Goal: Navigation & Orientation: Find specific page/section

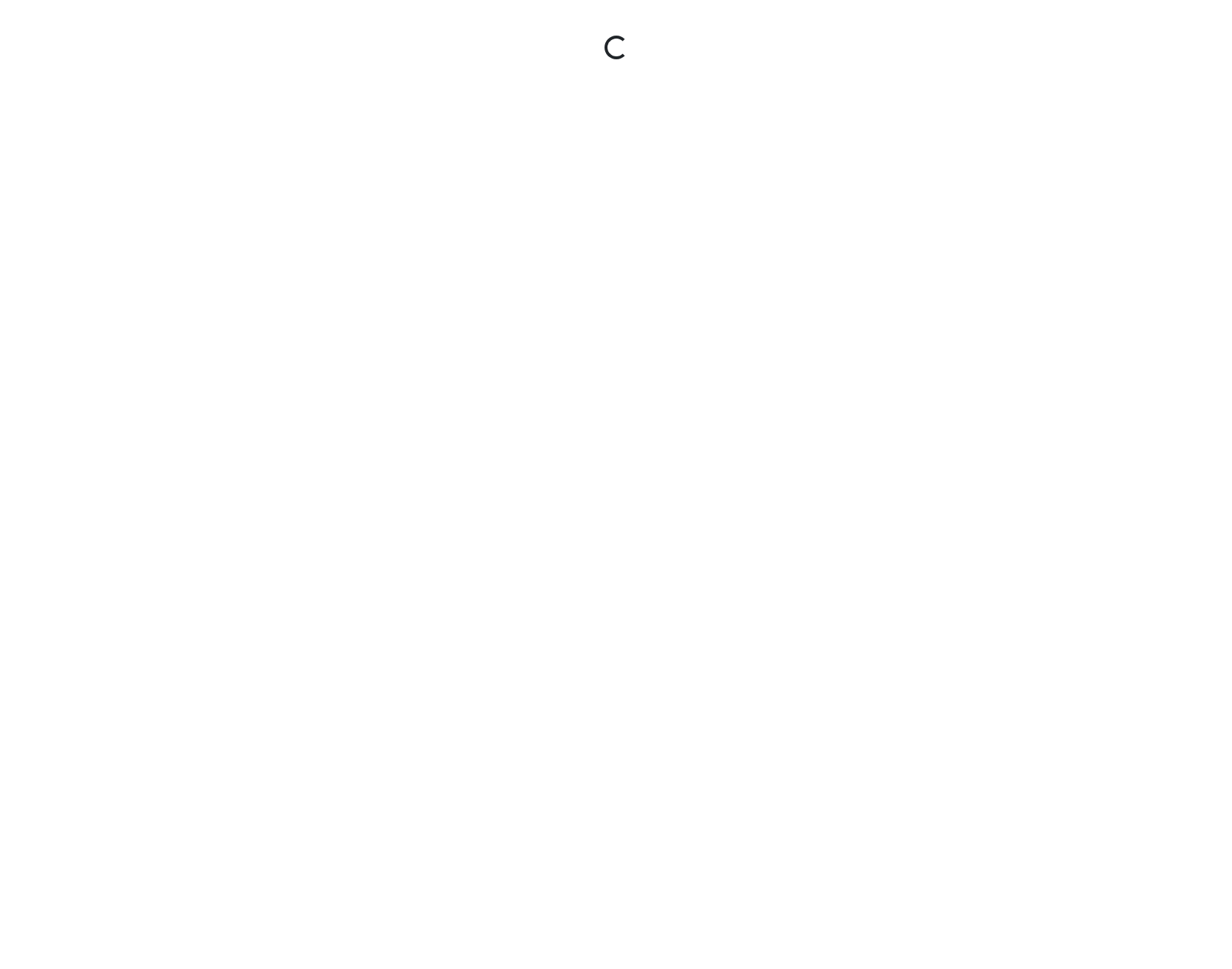
select select "rF9Y2TWouUAfWVEd1Berio"
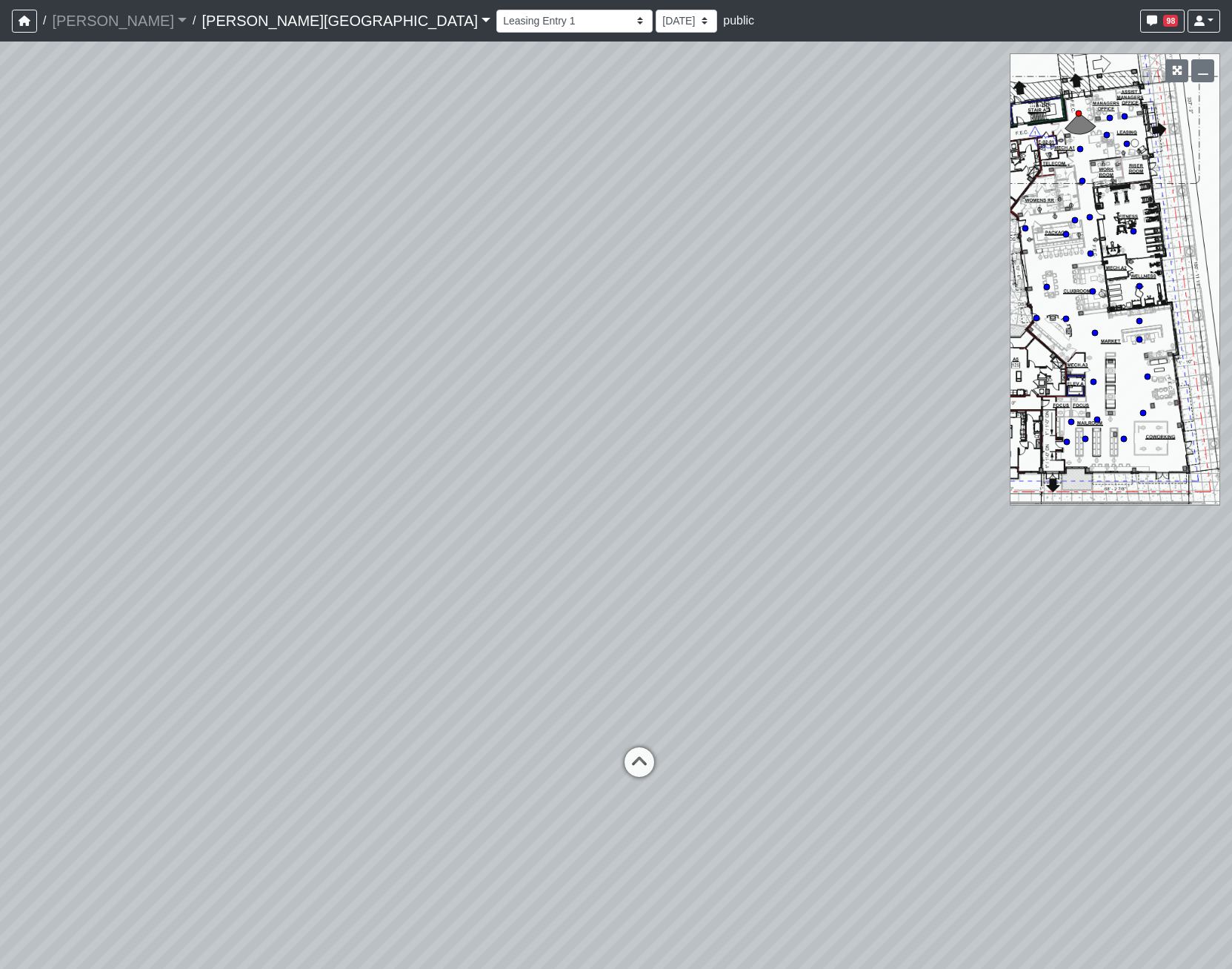
click at [286, 25] on link "[PERSON_NAME][GEOGRAPHIC_DATA]" at bounding box center [346, 20] width 289 height 30
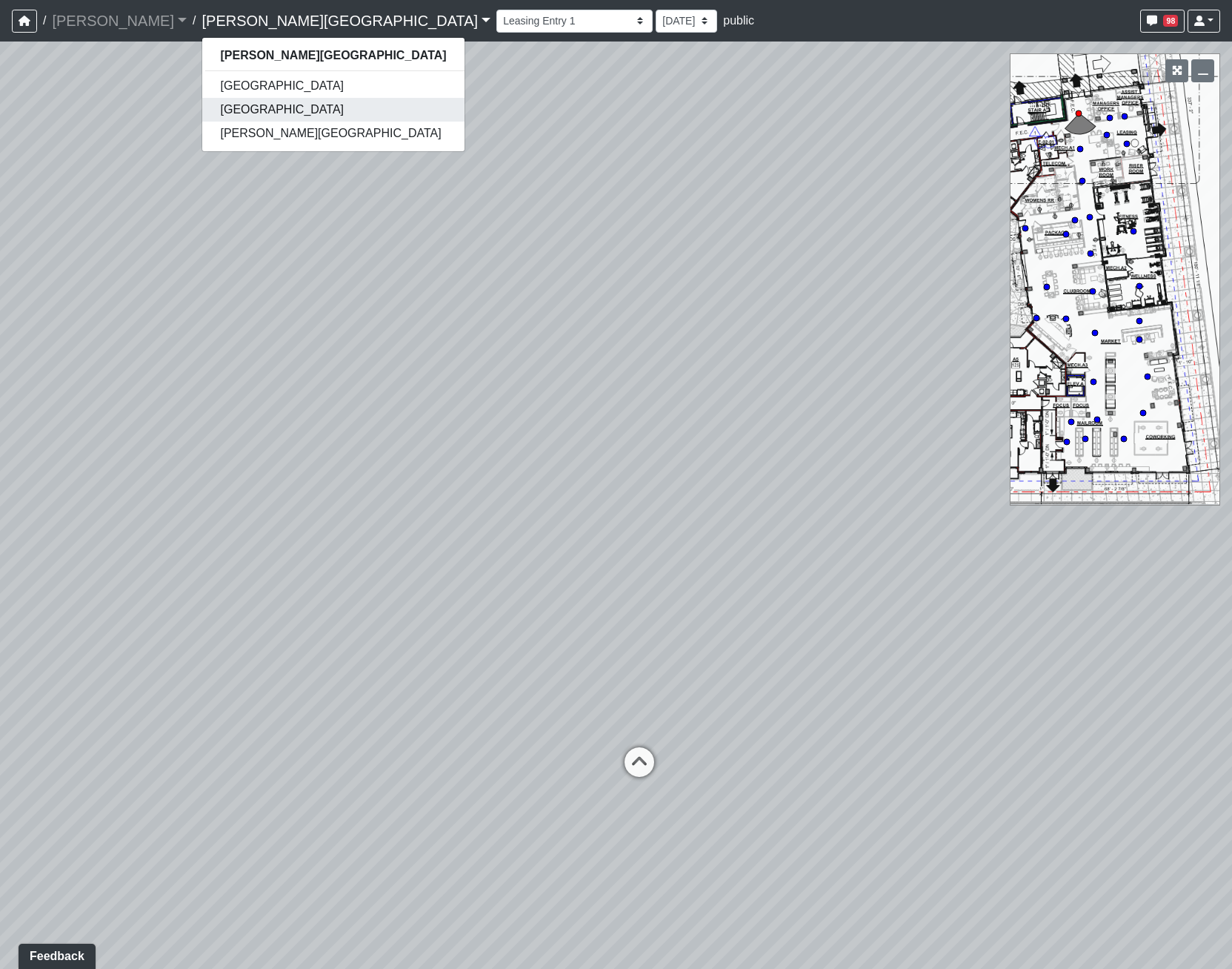
click at [227, 106] on link "[GEOGRAPHIC_DATA]" at bounding box center [333, 110] width 262 height 24
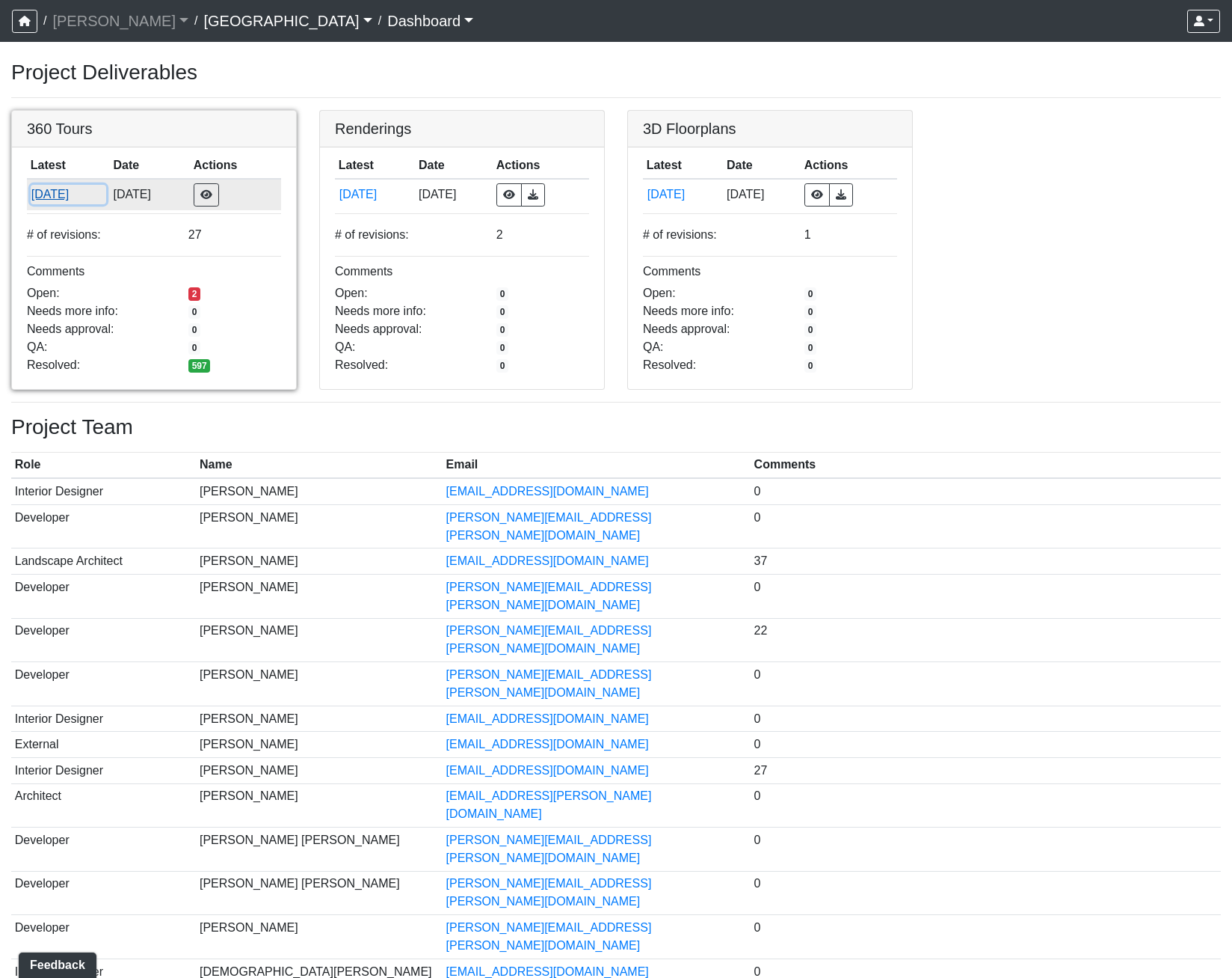
click at [38, 195] on button "8/28/2025" at bounding box center [69, 195] width 75 height 20
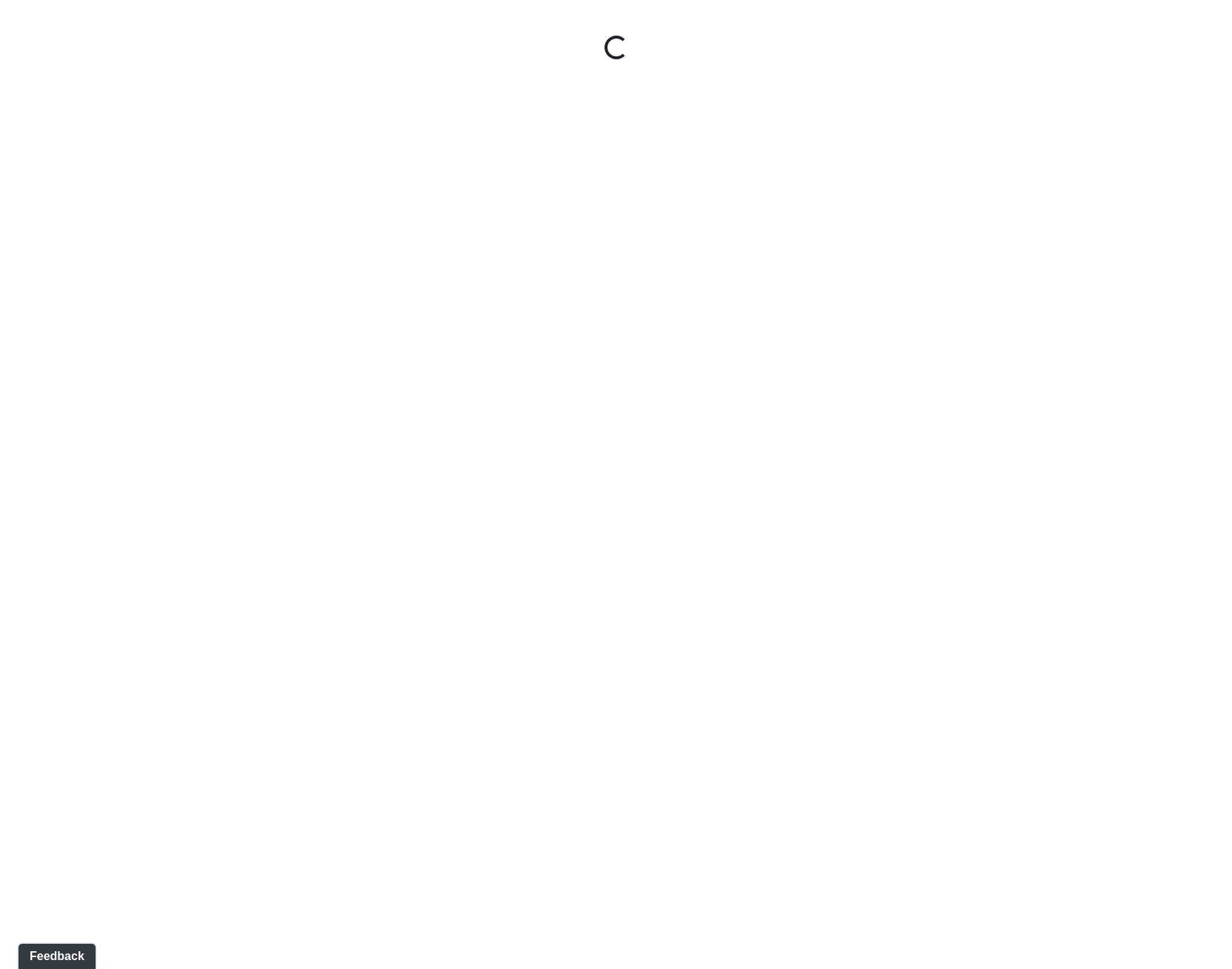
select select "gontoaMErPAtzSBVXh4ptW"
select select "h3ebyGk32eUmSzz99H473o"
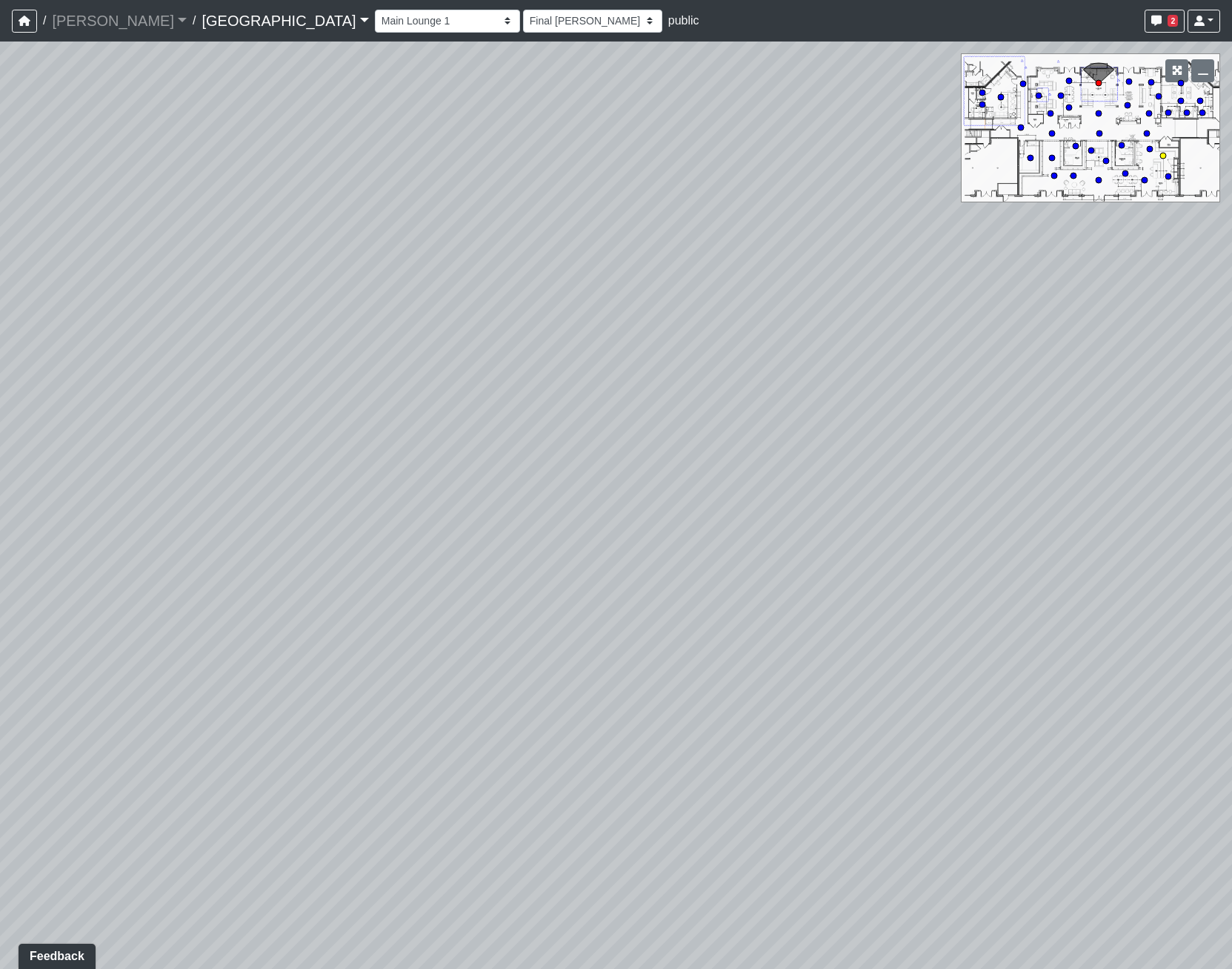
click at [1162, 154] on circle at bounding box center [1163, 155] width 6 height 6
select select "c9Hs2ScdahhPhptogQWJHm"
select select "h3ebyGk32eUmSzz99H473o"
drag, startPoint x: 884, startPoint y: 490, endPoint x: -183, endPoint y: 43, distance: 1156.8
click at [0, 43] on html "/ Flournoy Flournoy Loading... / Cool Springs Cool Springs Loading... Cool Spri…" at bounding box center [616, 484] width 1232 height 969
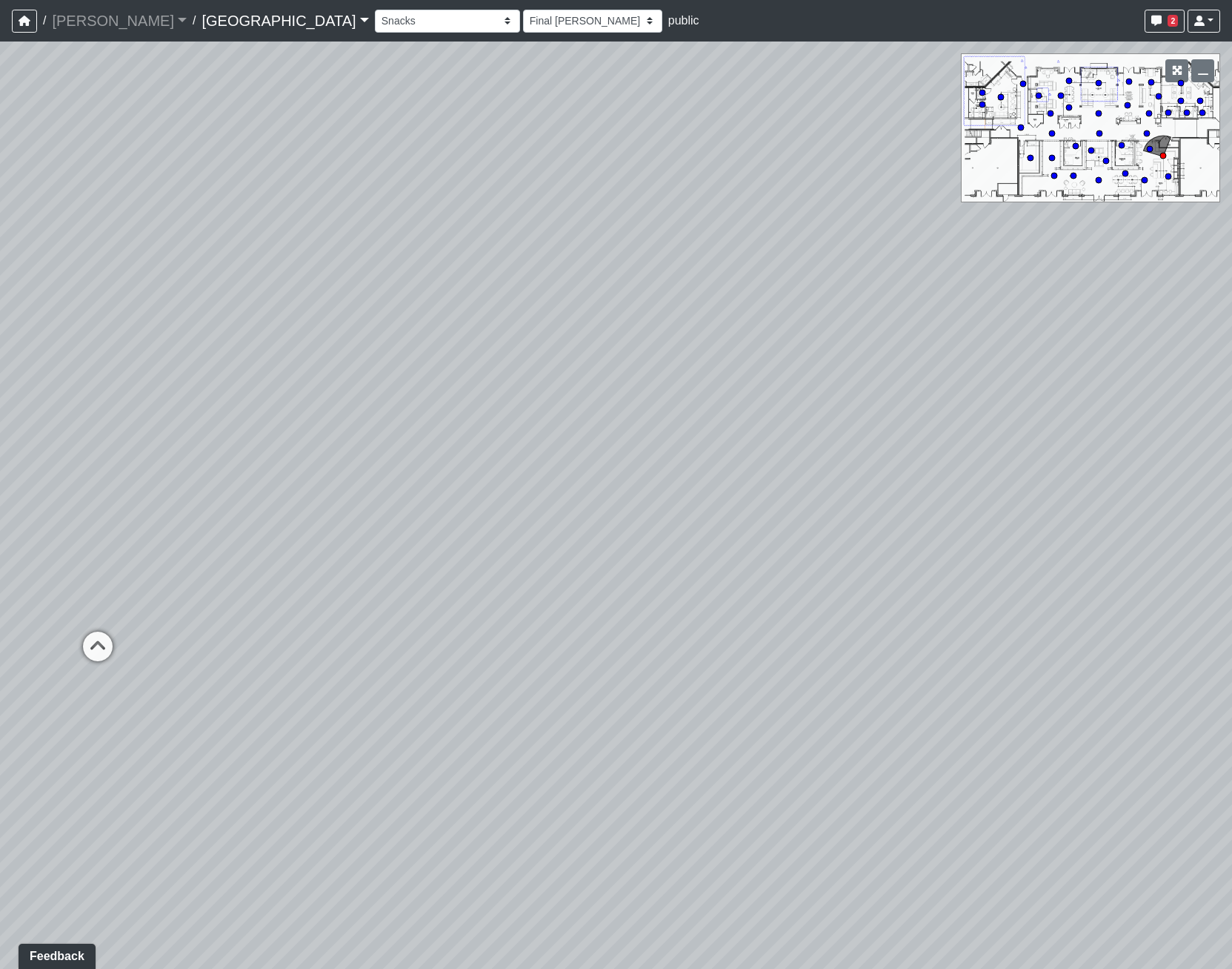
drag, startPoint x: 166, startPoint y: 497, endPoint x: 6, endPoint y: 486, distance: 160.4
click at [6, 486] on div "Loading... Pool Courtyard Entry 1 Loading... Main Lounge 2 Loading... Pool Cour…" at bounding box center [616, 505] width 1232 height 927
drag, startPoint x: 206, startPoint y: 488, endPoint x: -181, endPoint y: 468, distance: 387.5
click at [0, 468] on html "/ Flournoy Flournoy Loading... / Cool Springs Cool Springs Loading... Cool Spri…" at bounding box center [616, 484] width 1232 height 969
drag, startPoint x: 384, startPoint y: 471, endPoint x: 294, endPoint y: 702, distance: 247.9
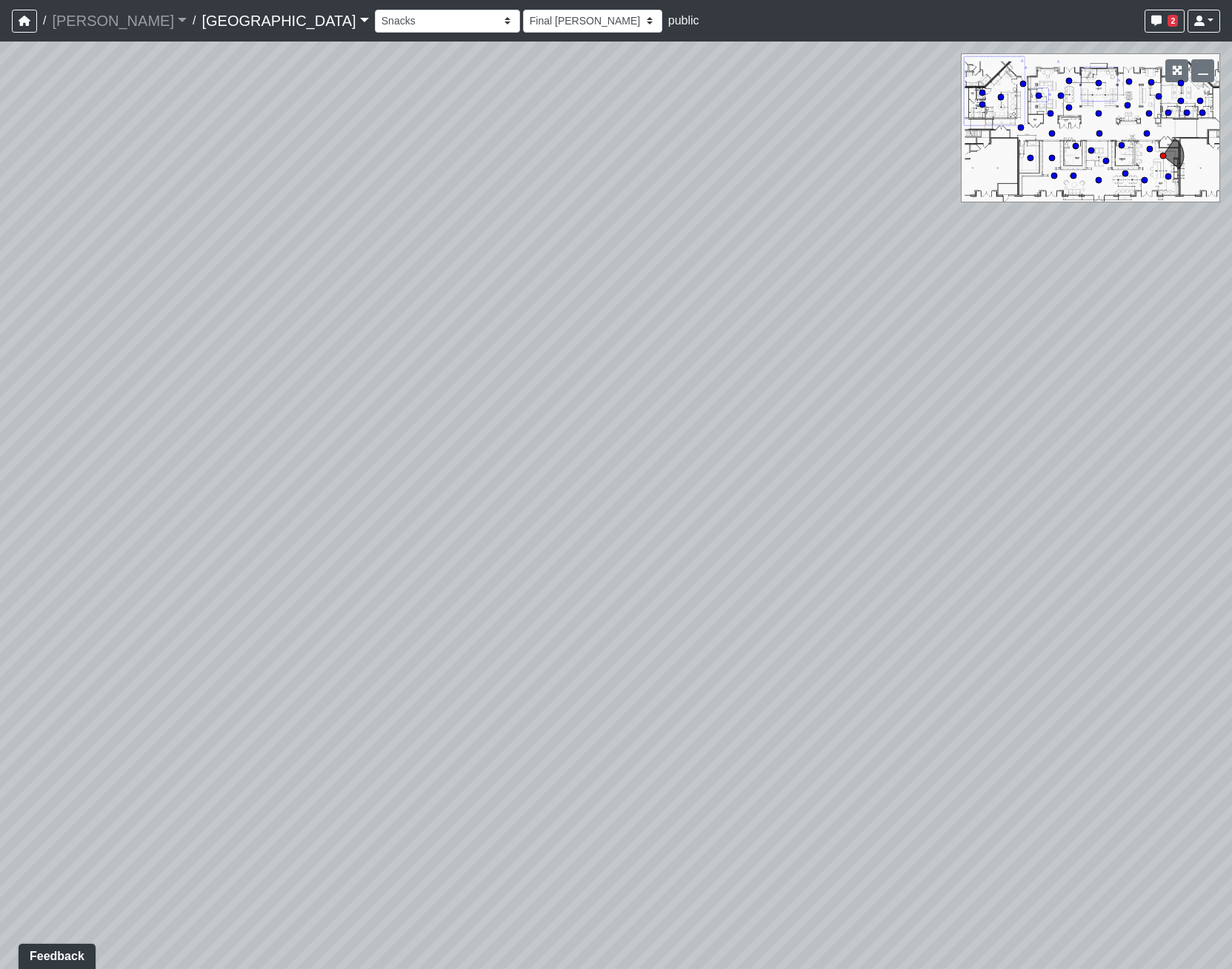
click at [294, 702] on div "Loading... Pool Courtyard Entry 1 Loading... Main Lounge 2 Loading... Pool Cour…" at bounding box center [616, 505] width 1232 height 927
drag, startPoint x: 425, startPoint y: 838, endPoint x: 360, endPoint y: 544, distance: 301.1
click at [360, 544] on div "Loading... Pool Courtyard Entry 1 Loading... Main Lounge 2 Loading... Pool Cour…" at bounding box center [616, 505] width 1232 height 927
drag, startPoint x: 580, startPoint y: 538, endPoint x: 533, endPoint y: 731, distance: 198.6
click at [533, 734] on div "Loading... Pool Courtyard Entry 1 Loading... Main Lounge 2 Loading... Pool Cour…" at bounding box center [616, 505] width 1232 height 927
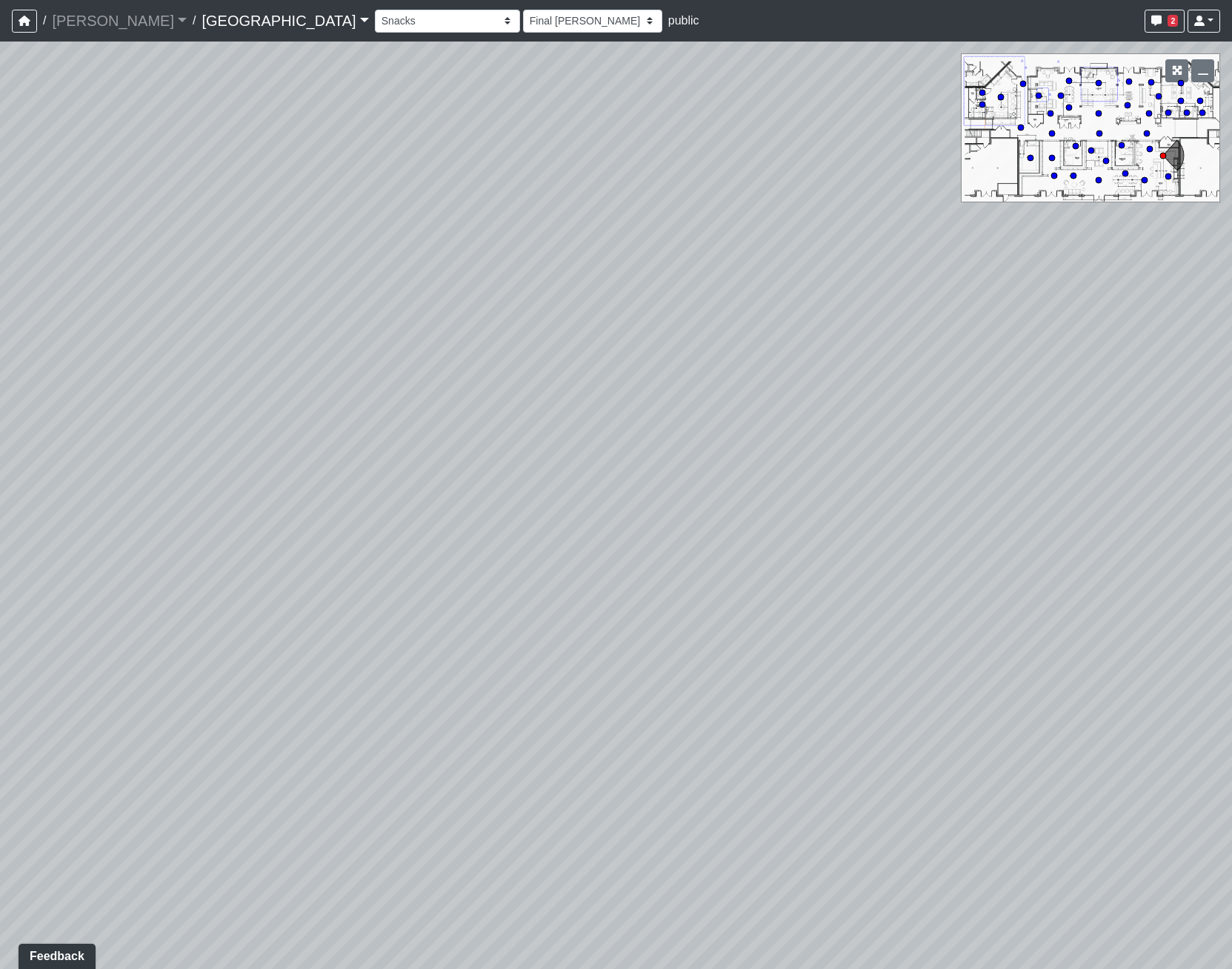
drag, startPoint x: 821, startPoint y: 545, endPoint x: 335, endPoint y: 352, distance: 522.9
click at [206, 476] on div "Loading... Pool Courtyard Entry 1 Loading... Main Lounge 2 Loading... Pool Cour…" at bounding box center [616, 505] width 1232 height 927
click at [1142, 178] on circle at bounding box center [1145, 180] width 6 height 6
select select "qraa3g3CYhQY23birKpUUB"
select select "h3ebyGk32eUmSzz99H473o"
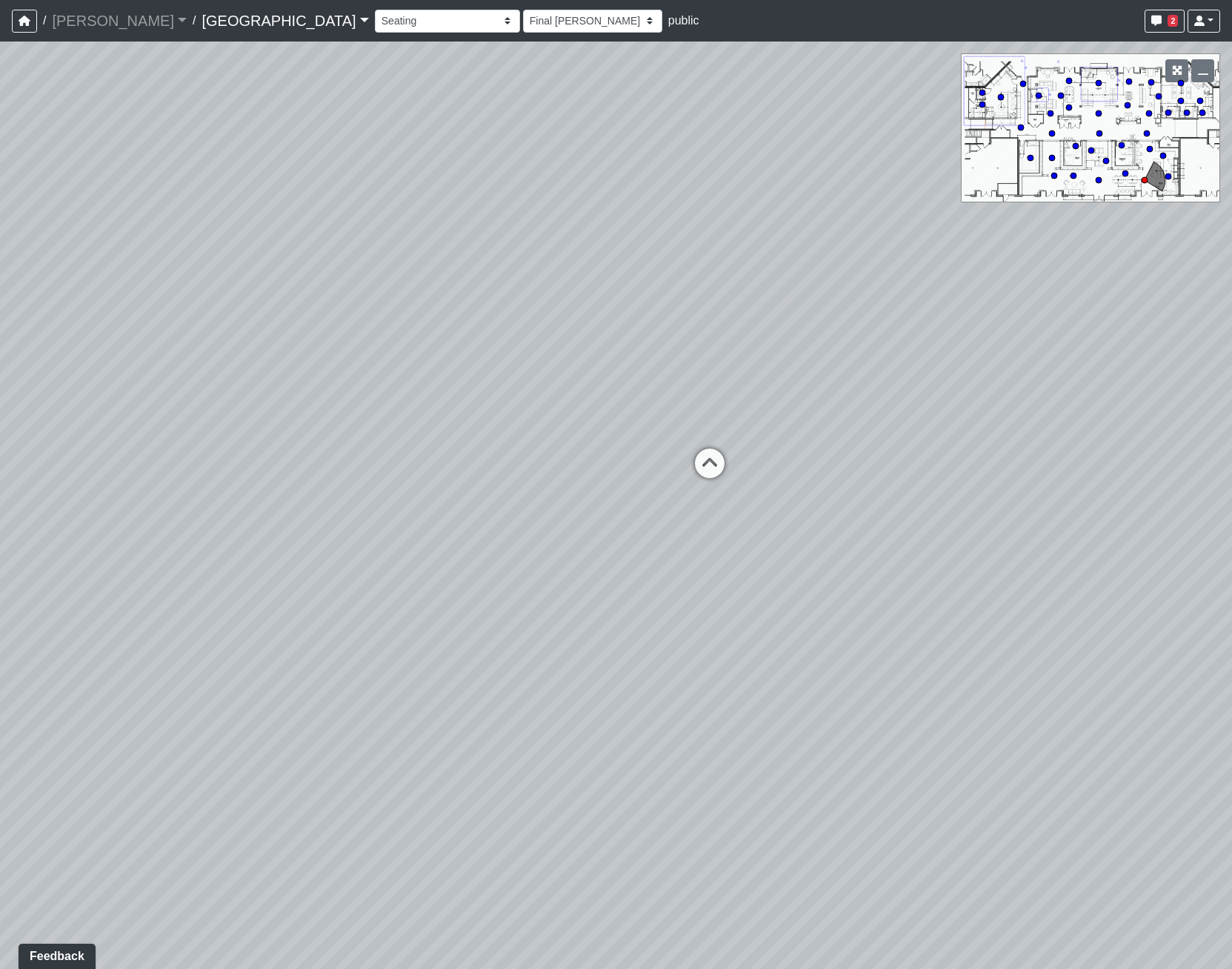
drag, startPoint x: 602, startPoint y: 465, endPoint x: 512, endPoint y: 407, distance: 107.1
click at [512, 407] on div "Loading... Pool Courtyard Entry 1 Loading... Main Lounge 2 Loading... Pool Cour…" at bounding box center [616, 505] width 1232 height 927
drag, startPoint x: 316, startPoint y: 713, endPoint x: 659, endPoint y: 600, distance: 361.1
click at [659, 600] on div "Loading... Pool Courtyard Entry 1 Loading... Main Lounge 2 Loading... Pool Cour…" at bounding box center [616, 505] width 1232 height 927
click at [222, 539] on icon at bounding box center [230, 553] width 44 height 44
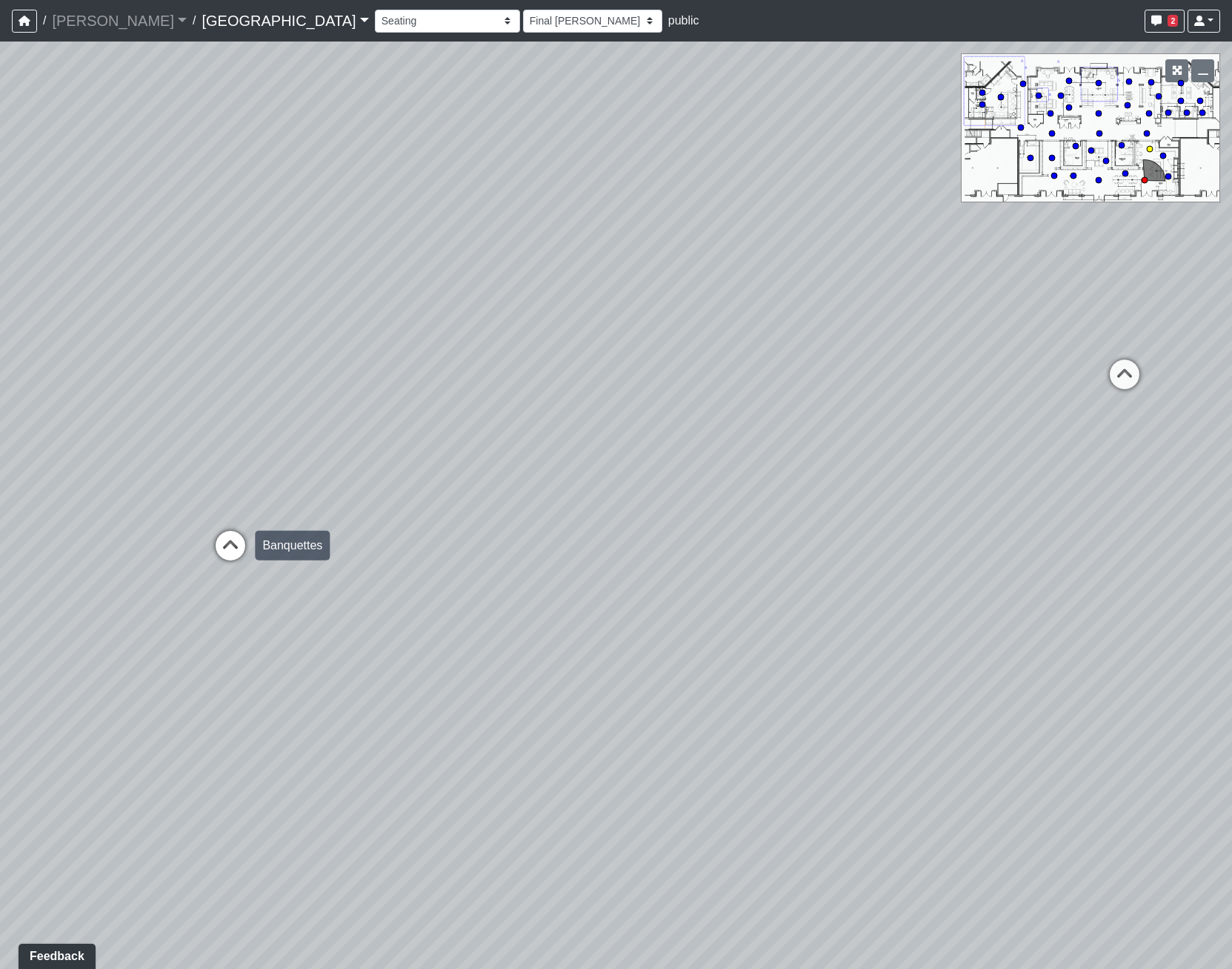
select select "n38L2KYfbFjaaXXsEc1LNY"
select select "h3ebyGk32eUmSzz99H473o"
drag, startPoint x: 494, startPoint y: 504, endPoint x: 464, endPoint y: 656, distance: 154.9
click at [464, 656] on div "Loading... Pool Courtyard Entry 1 Loading... Main Lounge 2 Loading... Pool Cour…" at bounding box center [616, 505] width 1232 height 927
